Goal: Task Accomplishment & Management: Use online tool/utility

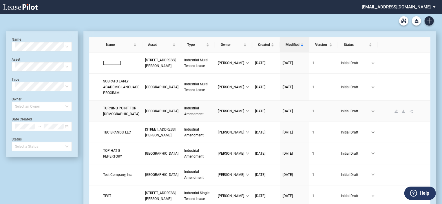
click at [184, 116] on span "Industrial Amendment" at bounding box center [193, 111] width 19 height 10
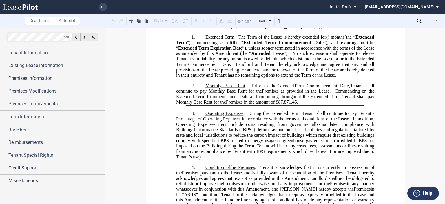
scroll to position [194, 0]
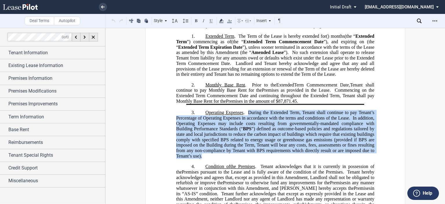
drag, startPoint x: 247, startPoint y: 121, endPoint x: 202, endPoint y: 163, distance: 61.5
click at [202, 158] on p "3. Operating Expenses . During the Extended Term, Tenant shall continue to pay …" at bounding box center [275, 134] width 198 height 49
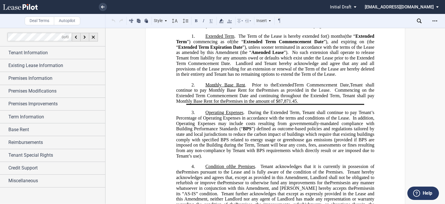
click at [248, 140] on span "”) defined as outcome-based policies and regulations tailored by state and loca…" at bounding box center [275, 142] width 199 height 32
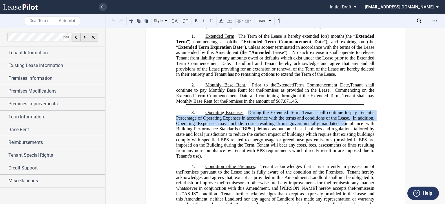
drag, startPoint x: 248, startPoint y: 121, endPoint x: 345, endPoint y: 132, distance: 97.9
click at [345, 132] on p "3. Operating Expenses . During the Extended Term, Tenant shall continue to pay …" at bounding box center [275, 134] width 198 height 49
